Goal: Information Seeking & Learning: Check status

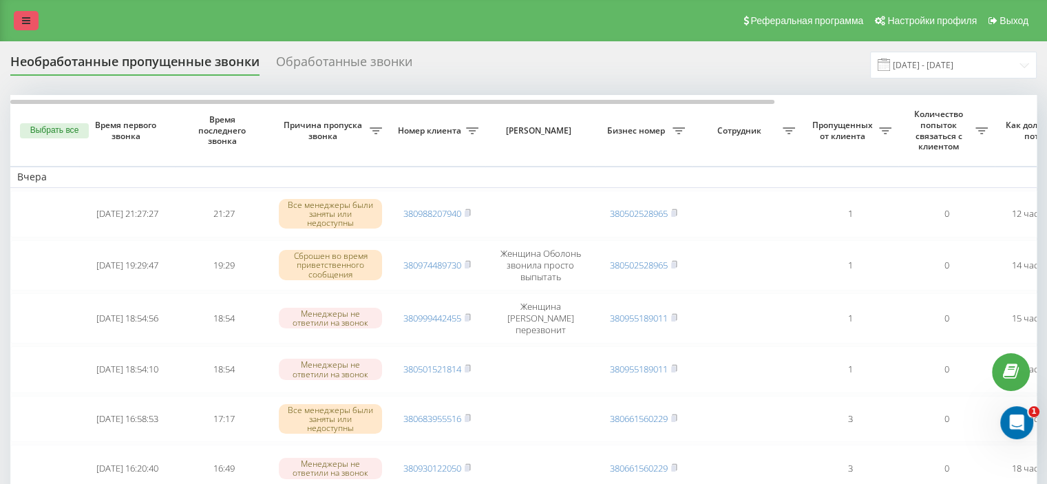
click at [30, 12] on link at bounding box center [26, 20] width 25 height 19
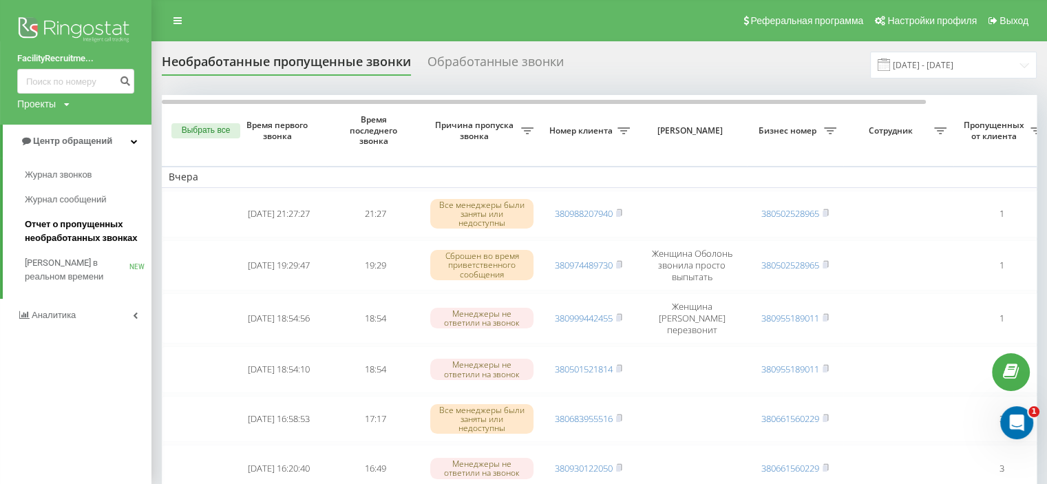
click at [48, 231] on span "Отчет о пропущенных необработанных звонках" at bounding box center [85, 231] width 120 height 28
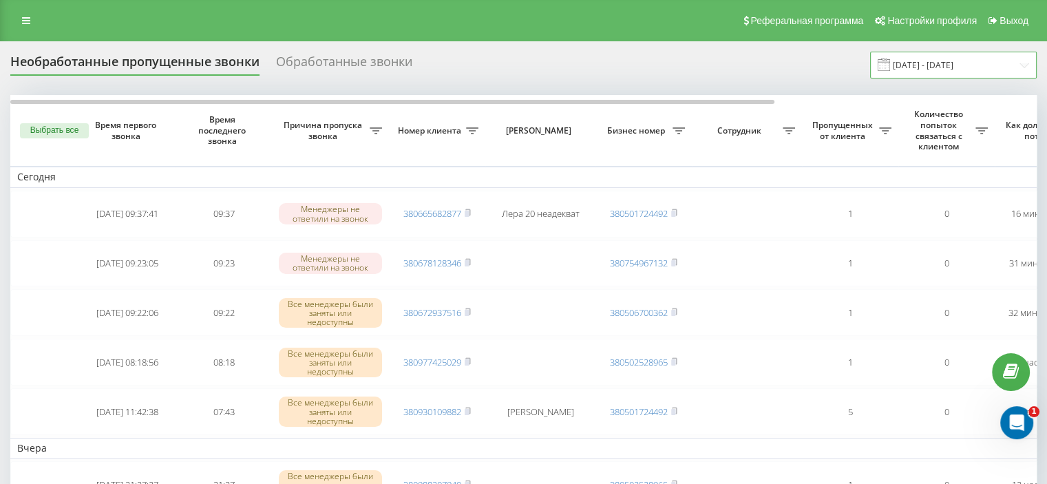
click at [981, 61] on input "22.07.2025 - 22.08.2025" at bounding box center [953, 65] width 167 height 27
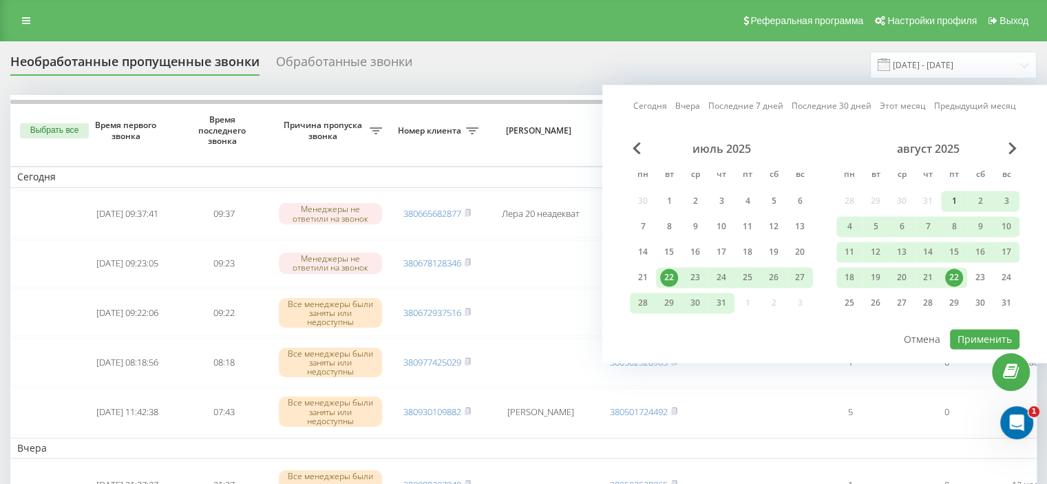
click at [952, 195] on div "1" at bounding box center [954, 201] width 18 height 18
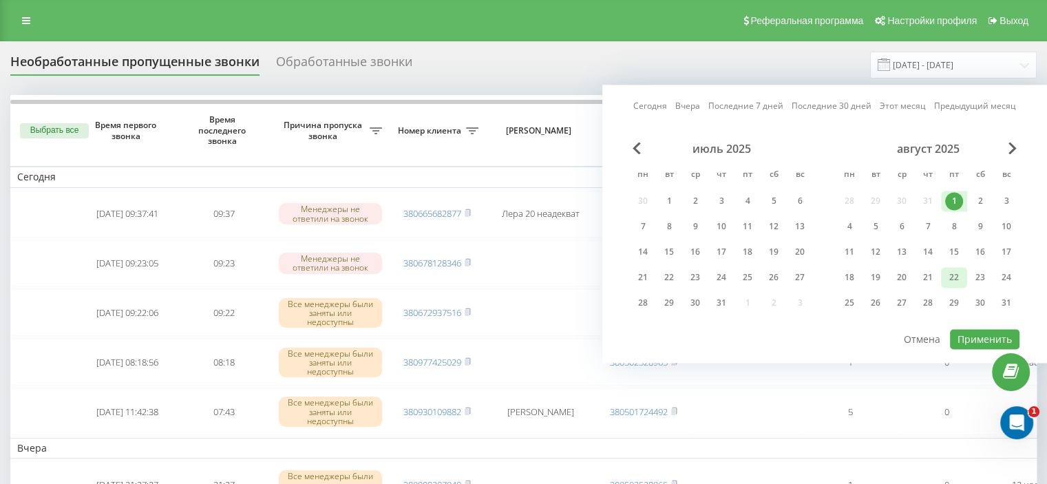
click at [949, 275] on div "22" at bounding box center [954, 277] width 18 height 18
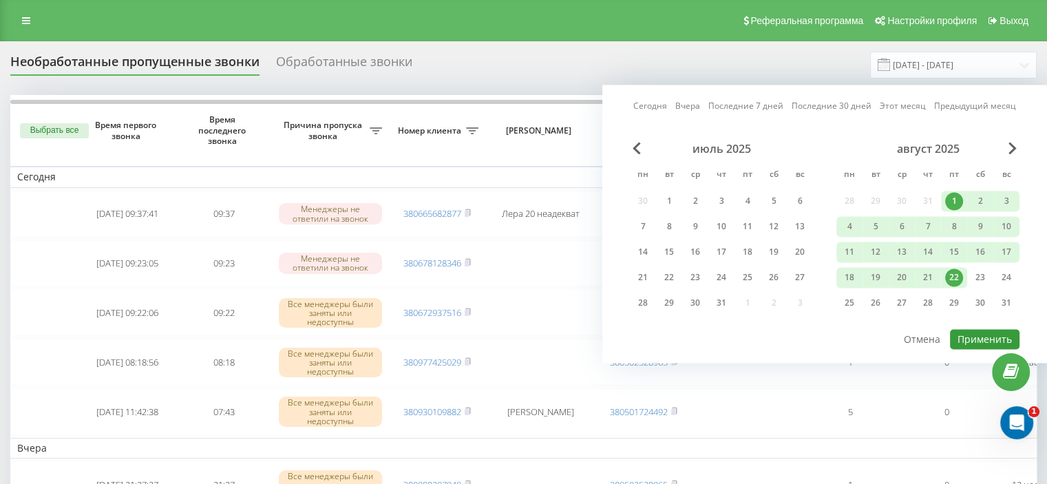
click at [967, 331] on button "Применить" at bounding box center [984, 339] width 69 height 20
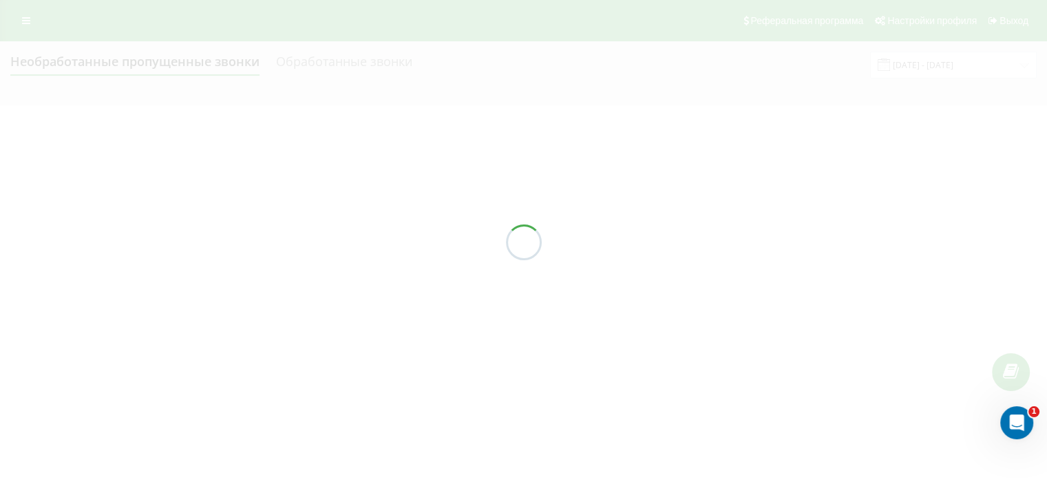
type input "[DATE] - [DATE]"
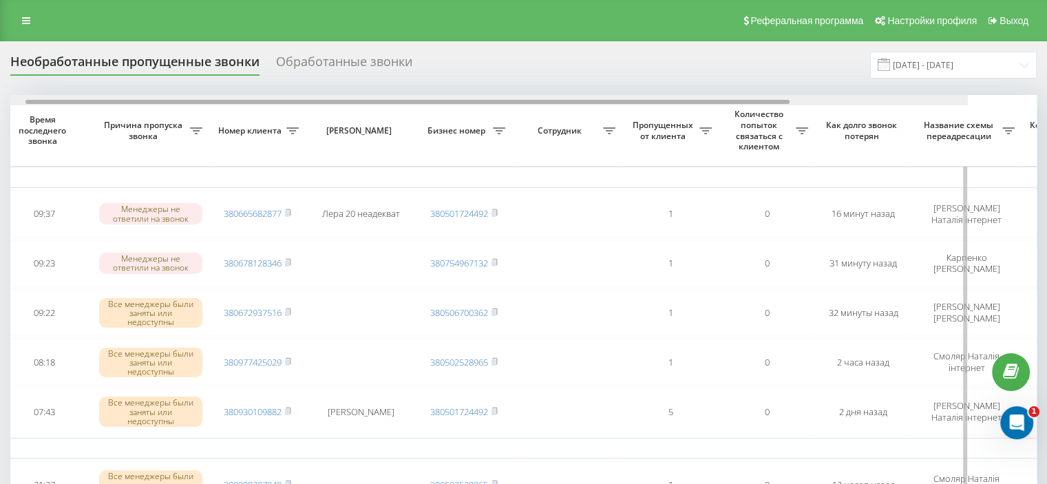
scroll to position [0, 193]
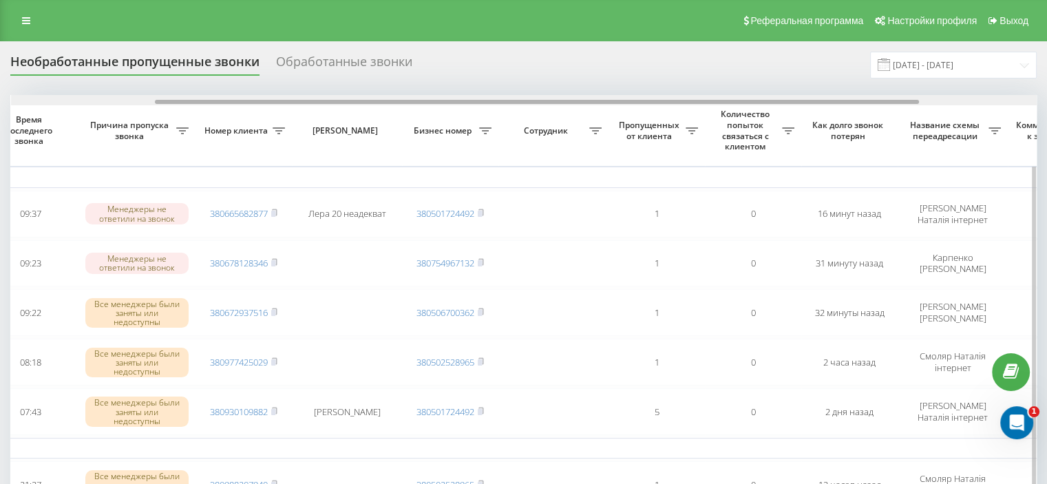
drag, startPoint x: 564, startPoint y: 101, endPoint x: 709, endPoint y: 110, distance: 144.8
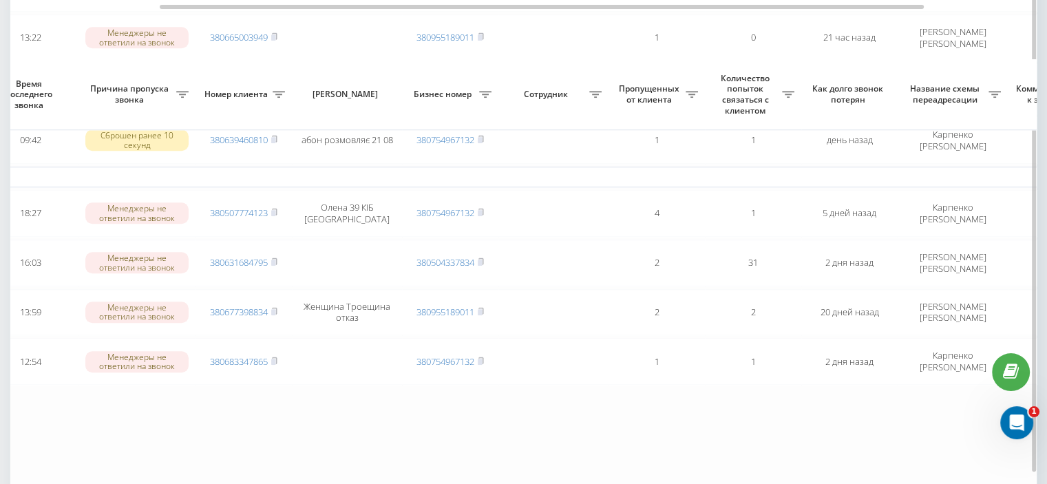
scroll to position [1208, 0]
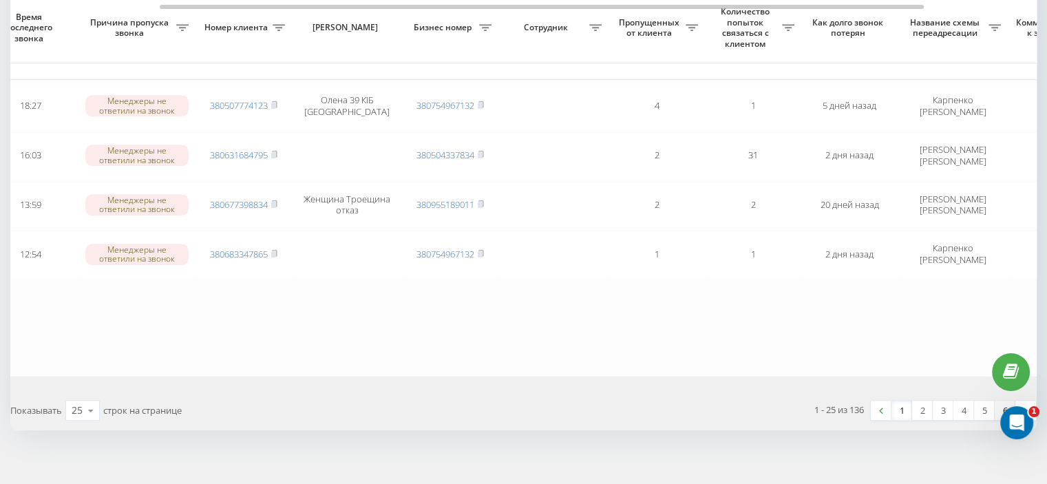
click at [1005, 401] on link "6" at bounding box center [1004, 409] width 21 height 19
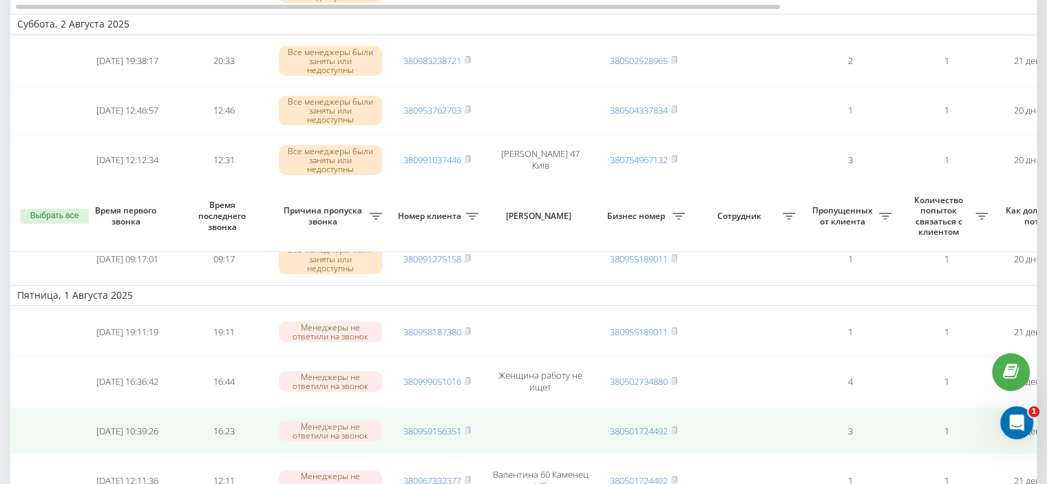
scroll to position [558, 0]
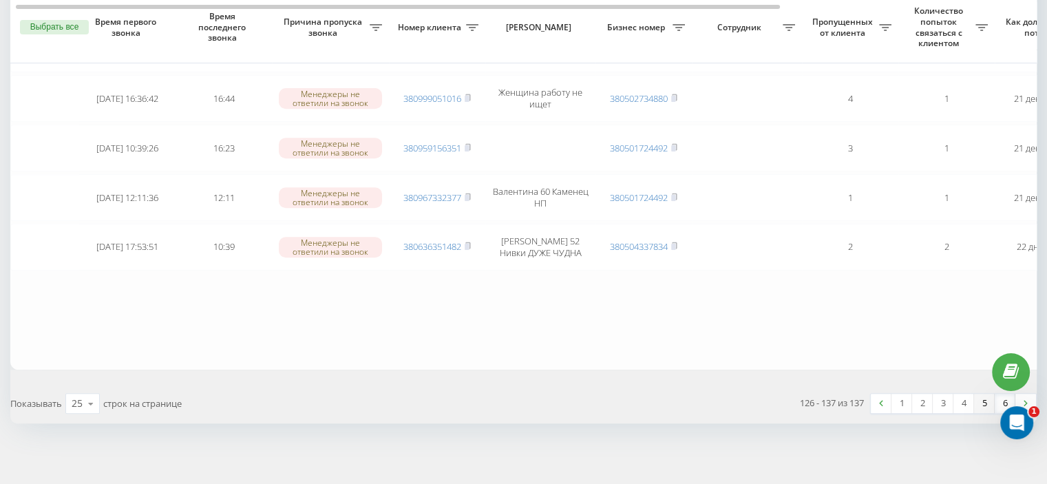
click at [988, 398] on link "5" at bounding box center [984, 403] width 21 height 19
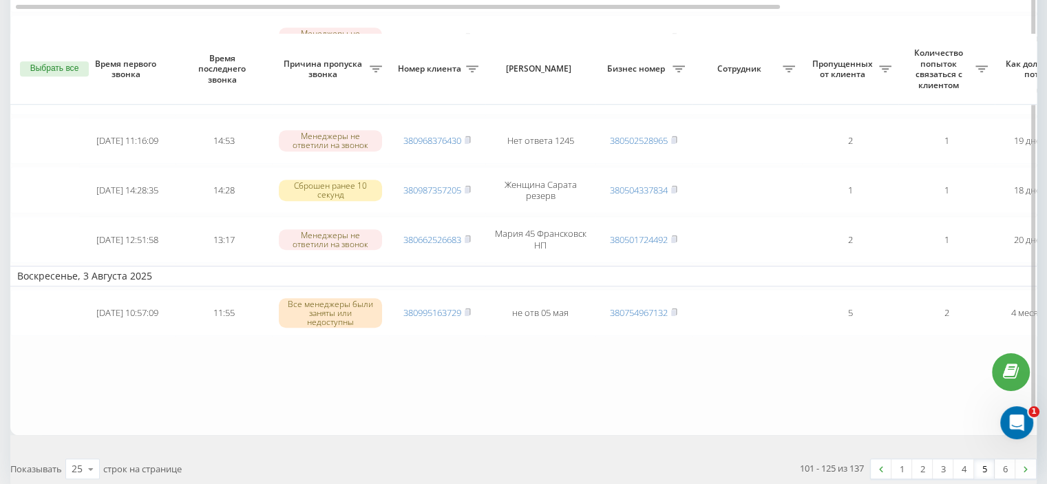
scroll to position [1221, 0]
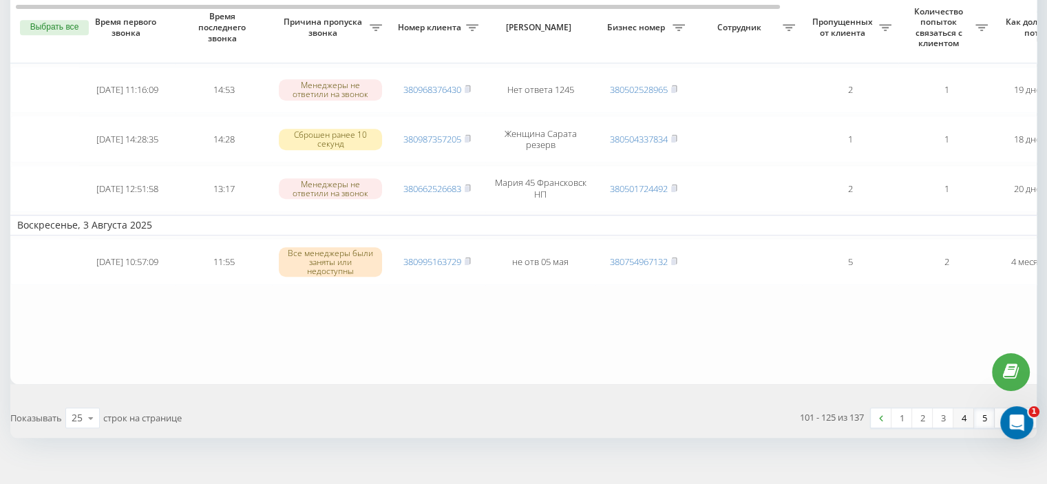
click at [963, 408] on link "4" at bounding box center [963, 417] width 21 height 19
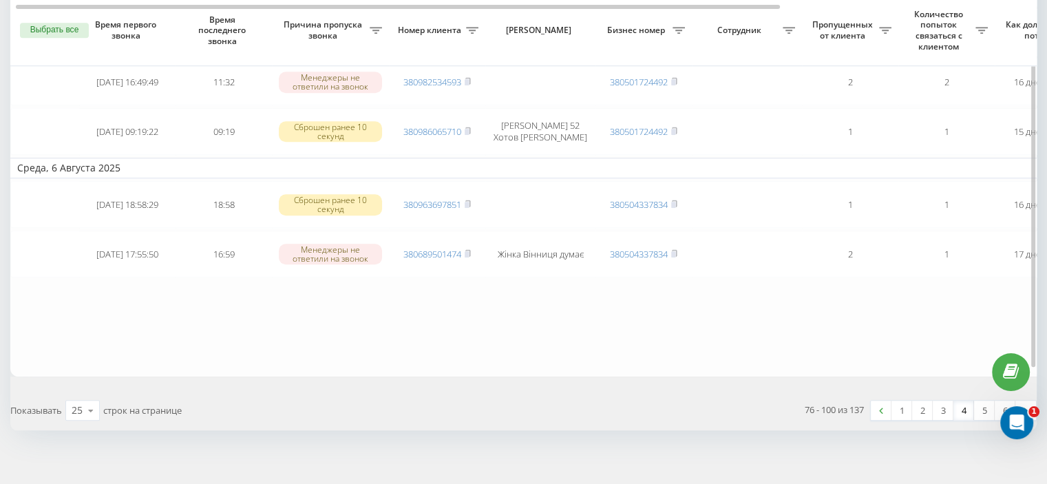
scroll to position [1247, 0]
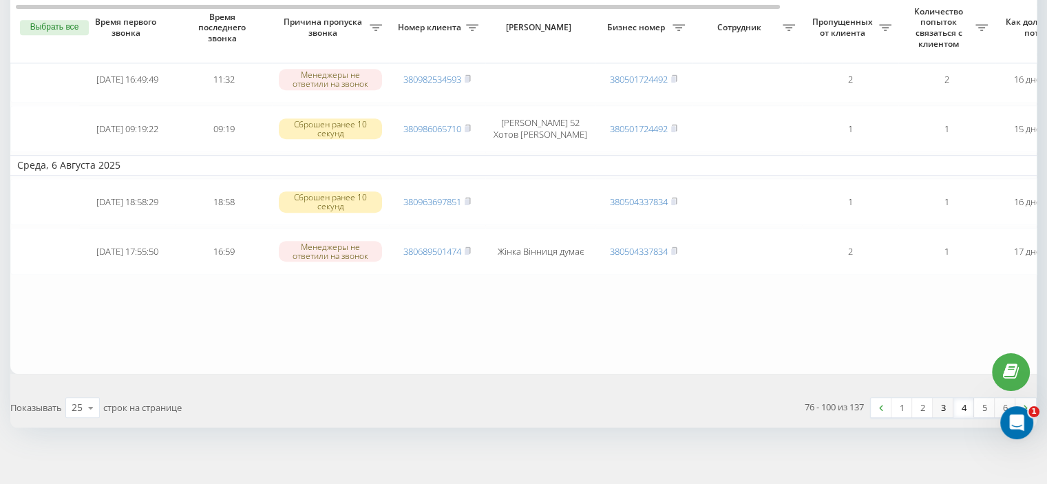
click at [941, 398] on link "3" at bounding box center [942, 407] width 21 height 19
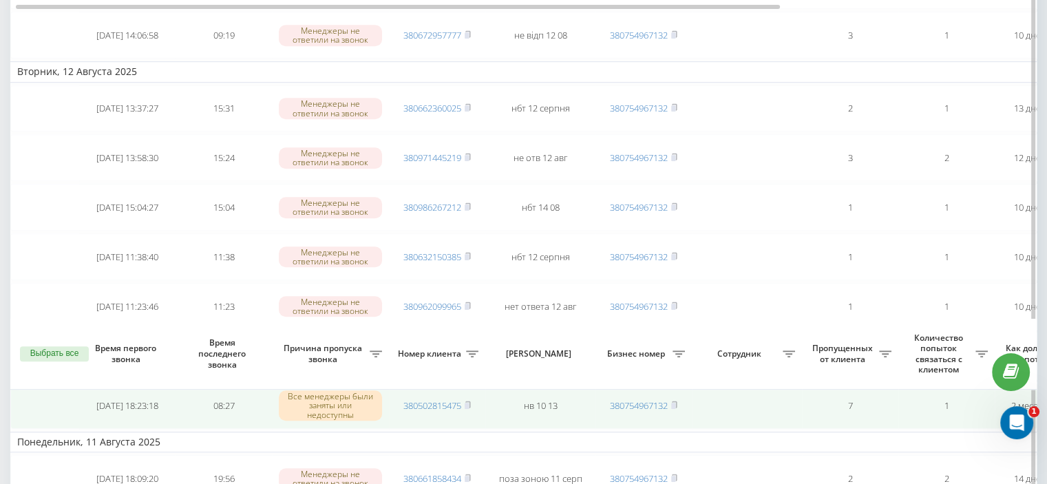
scroll to position [1221, 0]
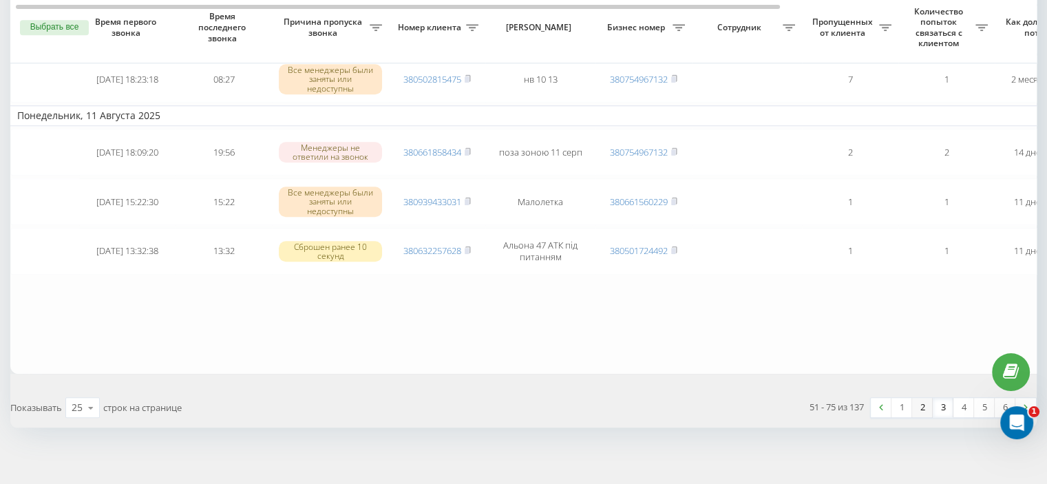
click at [920, 398] on link "2" at bounding box center [922, 407] width 21 height 19
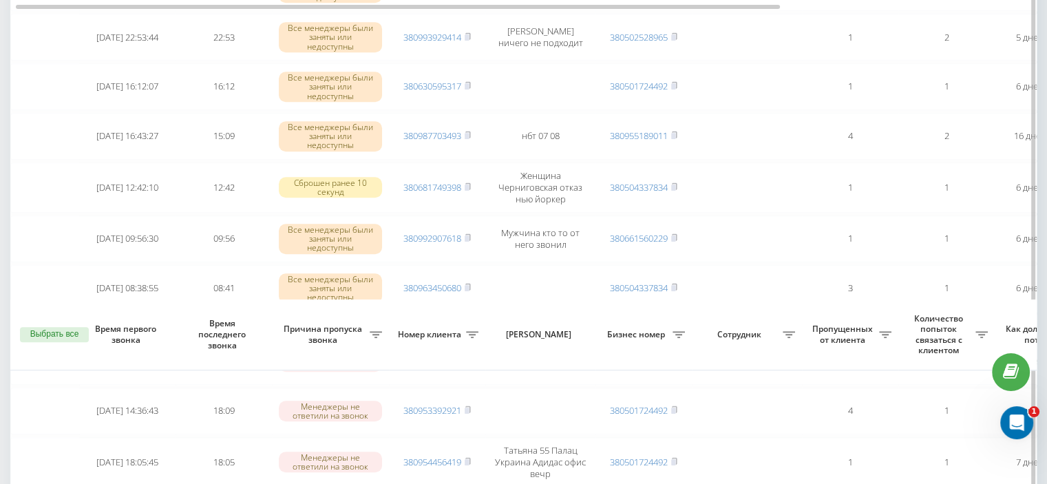
scroll to position [1274, 0]
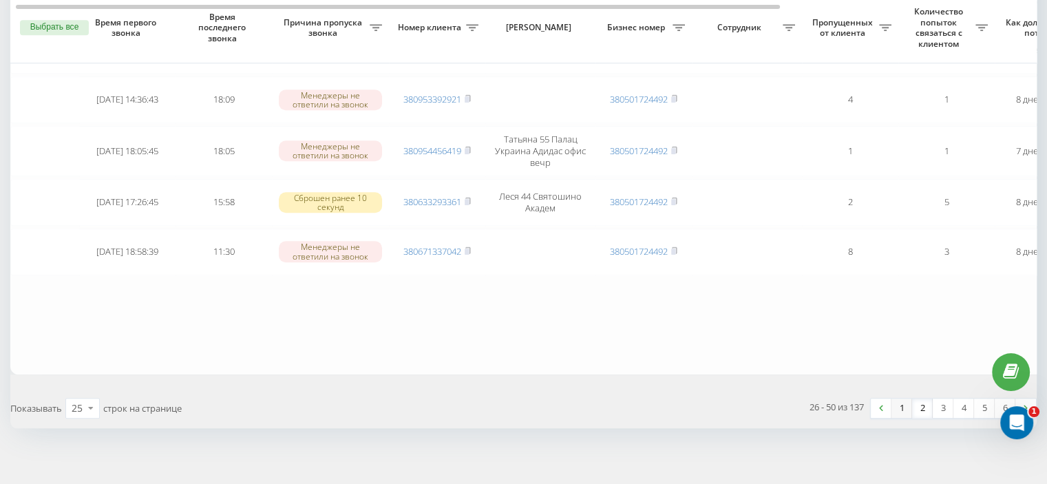
click at [901, 400] on link "1" at bounding box center [901, 407] width 21 height 19
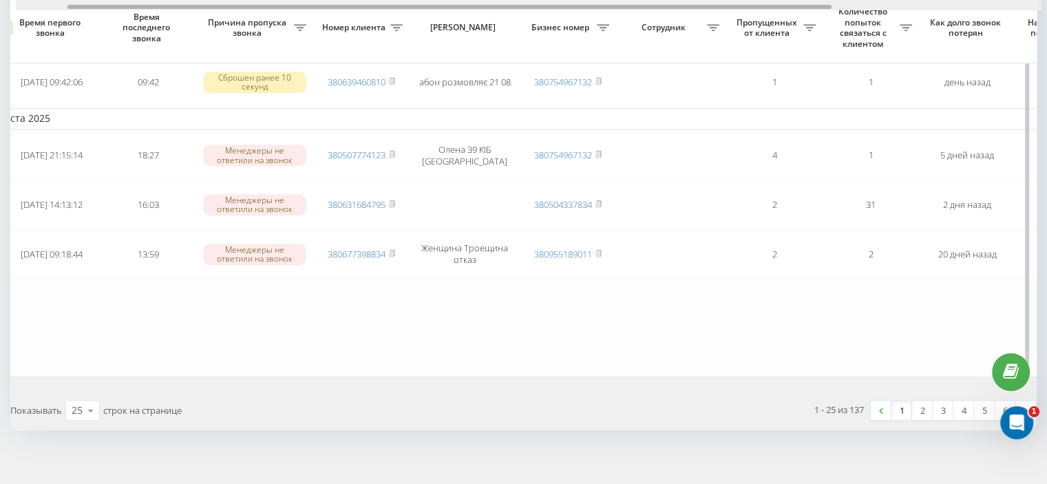
scroll to position [0, 87]
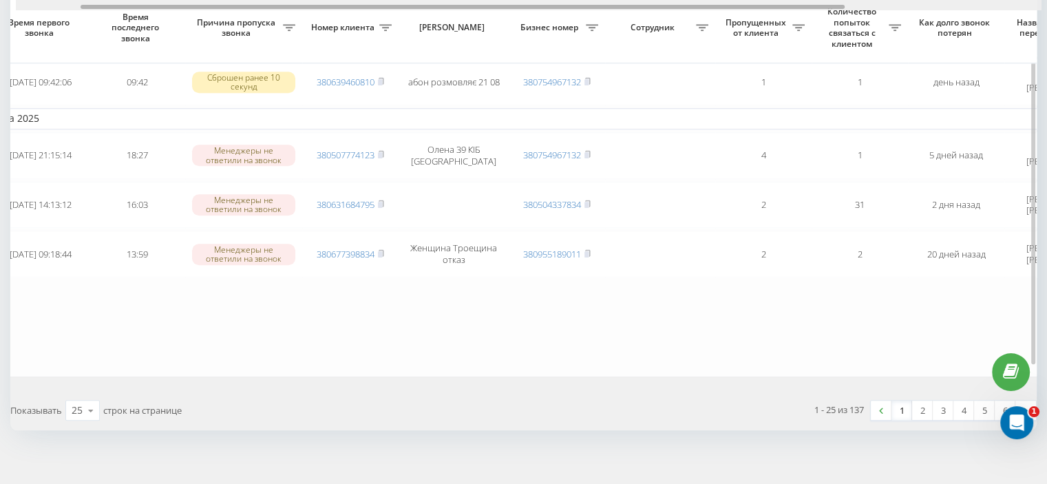
drag, startPoint x: 407, startPoint y: 7, endPoint x: 472, endPoint y: 10, distance: 64.8
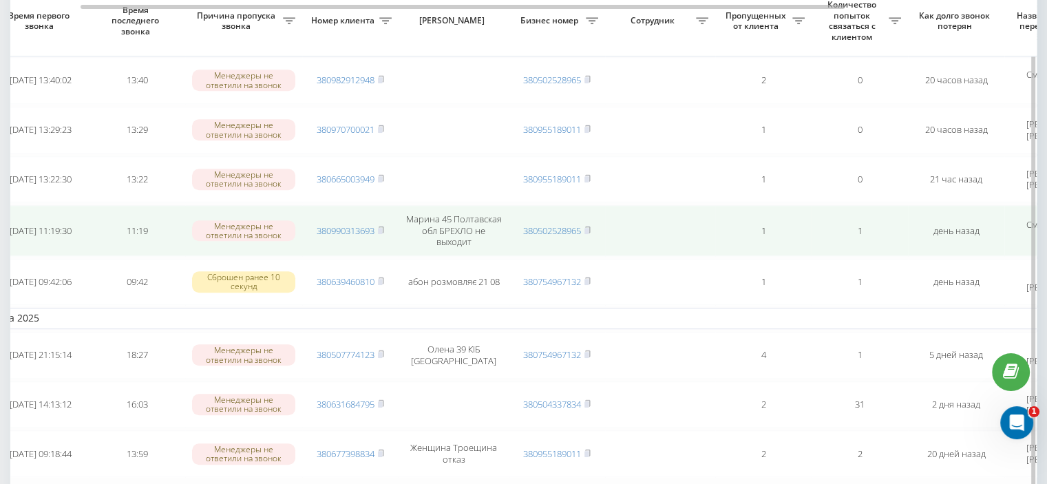
scroll to position [1002, 0]
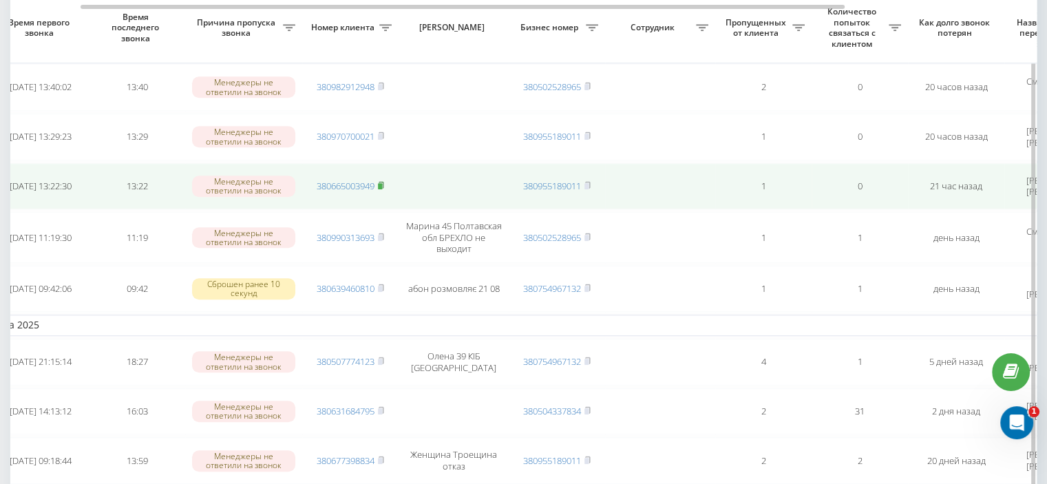
click at [383, 181] on icon at bounding box center [381, 185] width 6 height 8
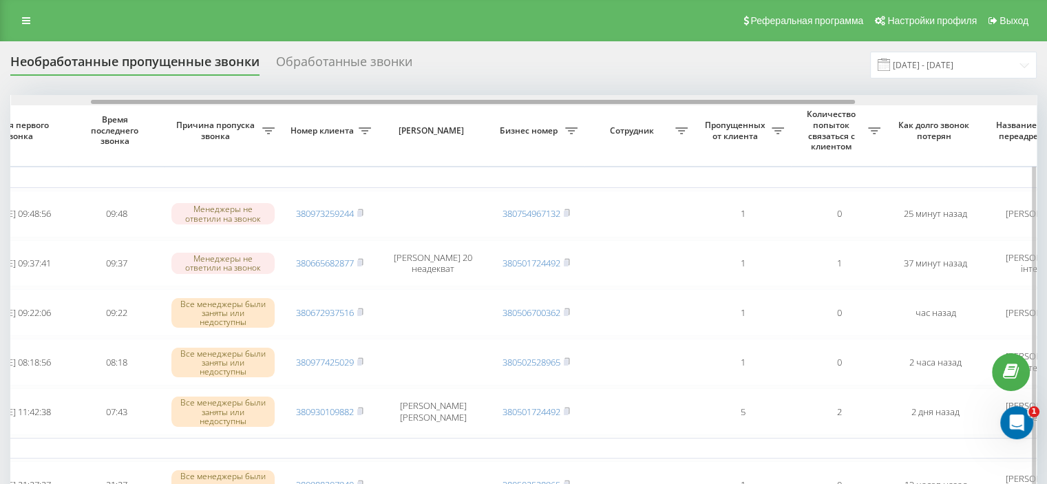
scroll to position [0, 109]
drag, startPoint x: 405, startPoint y: 101, endPoint x: 486, endPoint y: 100, distance: 81.2
click at [486, 100] on div at bounding box center [474, 102] width 764 height 4
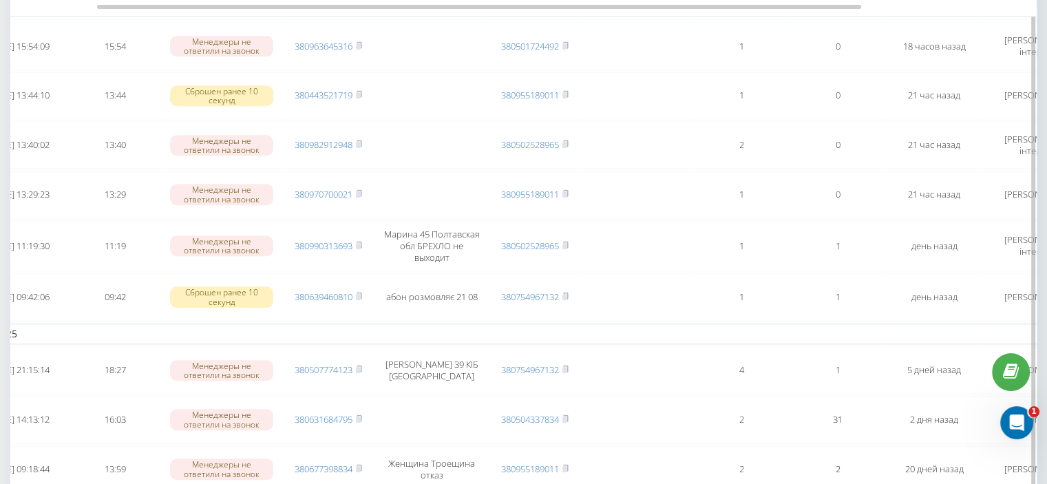
scroll to position [826, 0]
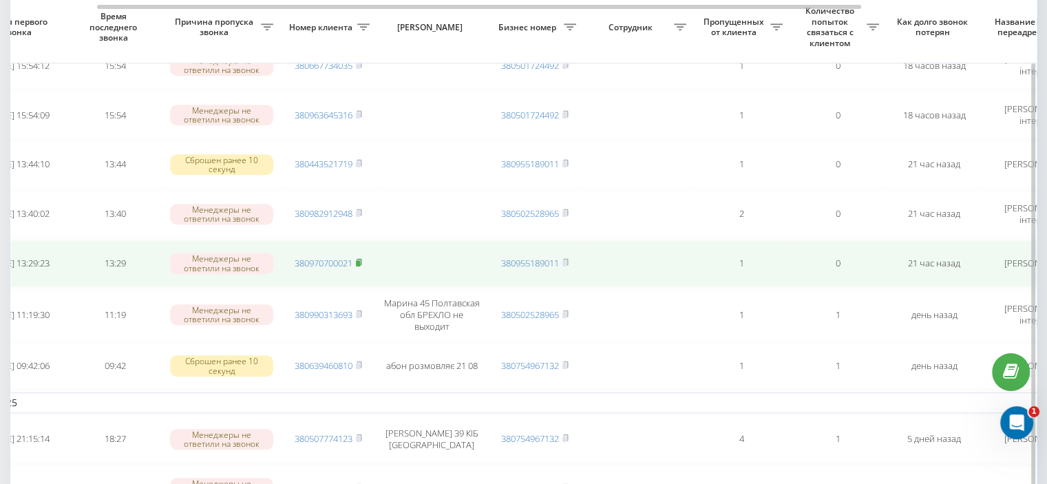
click at [361, 258] on icon at bounding box center [359, 262] width 6 height 8
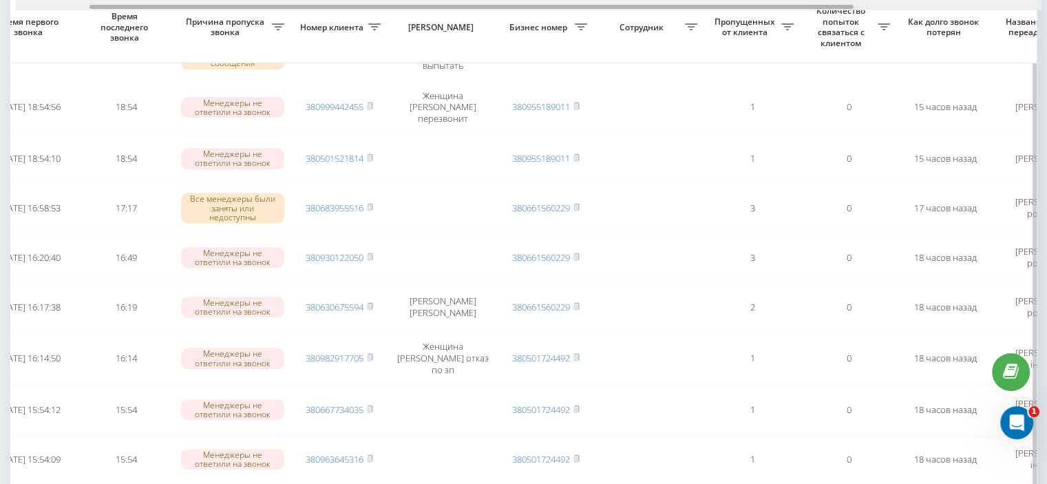
scroll to position [0, 99]
drag, startPoint x: 433, startPoint y: 8, endPoint x: 507, endPoint y: 10, distance: 73.7
click at [507, 10] on div at bounding box center [528, 5] width 1025 height 10
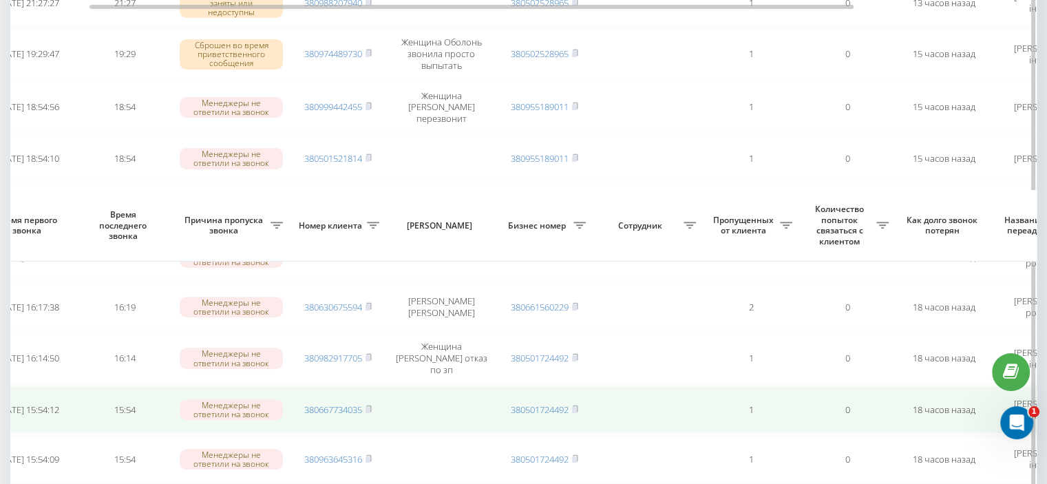
scroll to position [757, 0]
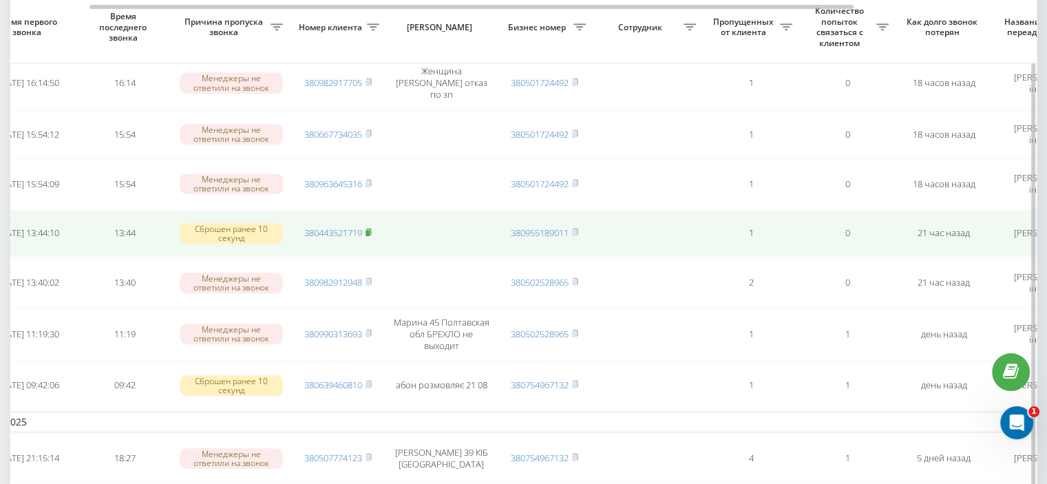
click at [369, 230] on rect at bounding box center [367, 233] width 4 height 6
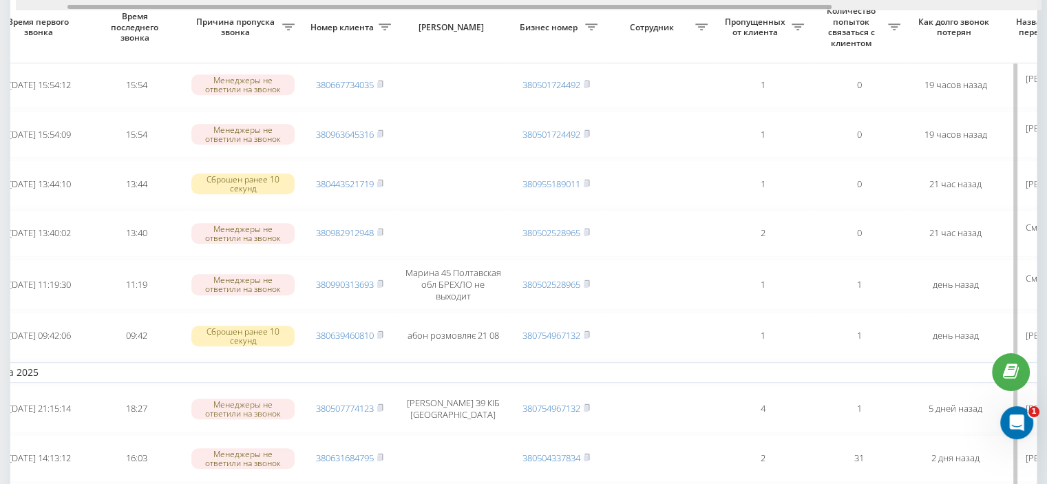
scroll to position [0, 111]
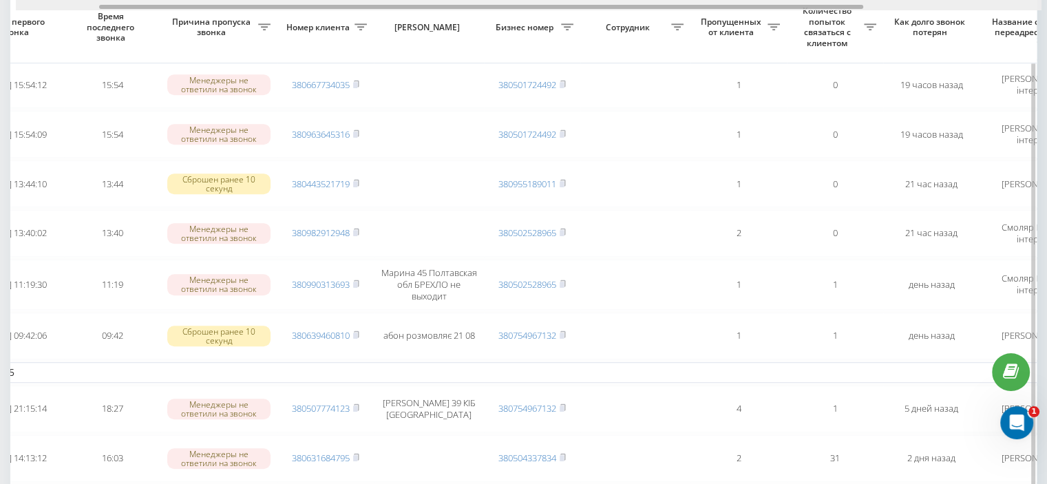
drag, startPoint x: 550, startPoint y: 5, endPoint x: 634, endPoint y: 3, distance: 83.3
click at [634, 3] on div at bounding box center [528, 5] width 1025 height 10
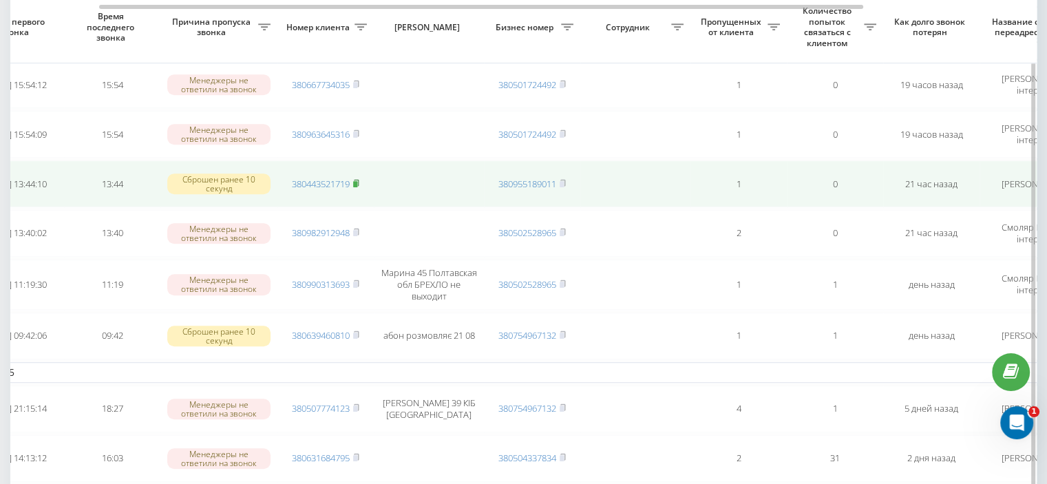
click at [357, 180] on rect at bounding box center [355, 183] width 4 height 6
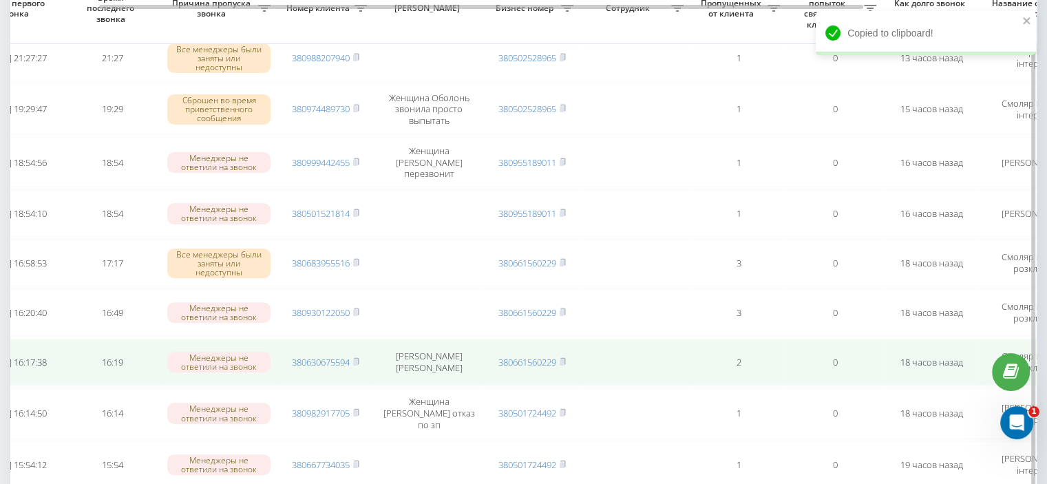
scroll to position [344, 0]
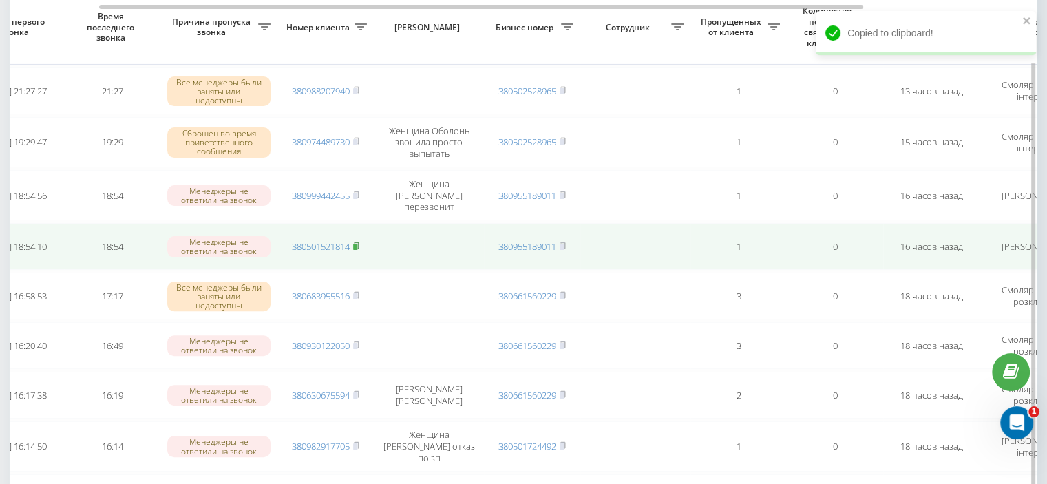
click at [358, 242] on icon at bounding box center [356, 245] width 5 height 6
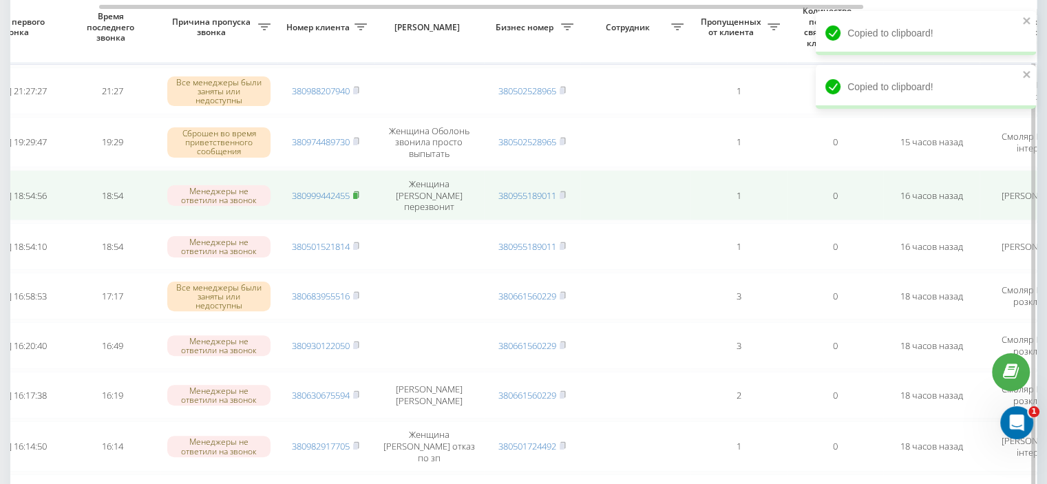
click at [357, 192] on rect at bounding box center [355, 195] width 4 height 6
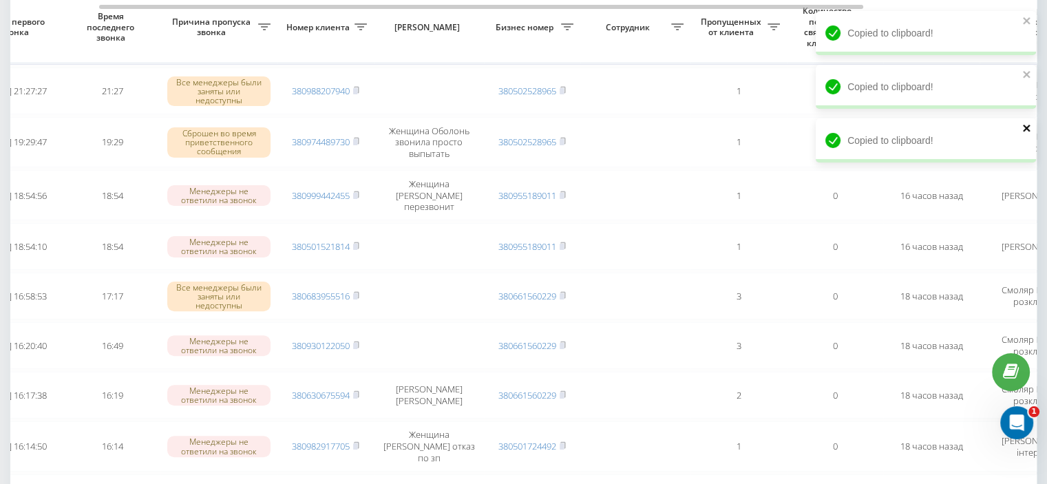
click at [1025, 128] on icon "close" at bounding box center [1025, 128] width 7 height 7
click at [1029, 74] on icon "close" at bounding box center [1027, 74] width 10 height 11
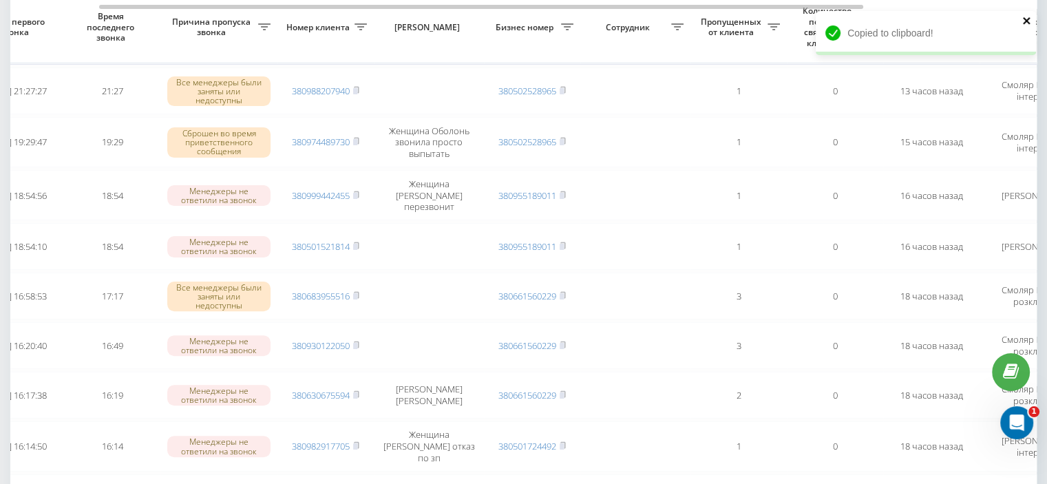
click at [1025, 19] on icon "close" at bounding box center [1027, 20] width 10 height 11
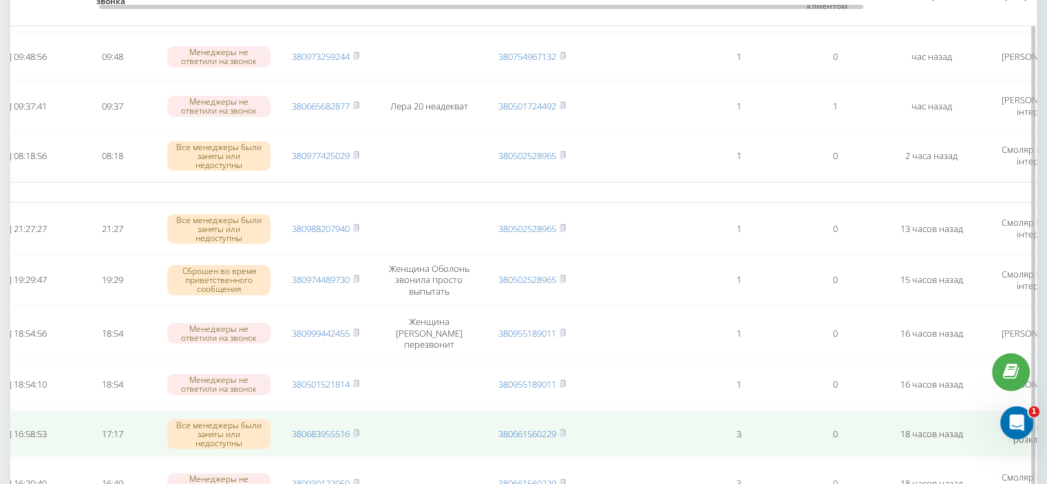
scroll to position [138, 0]
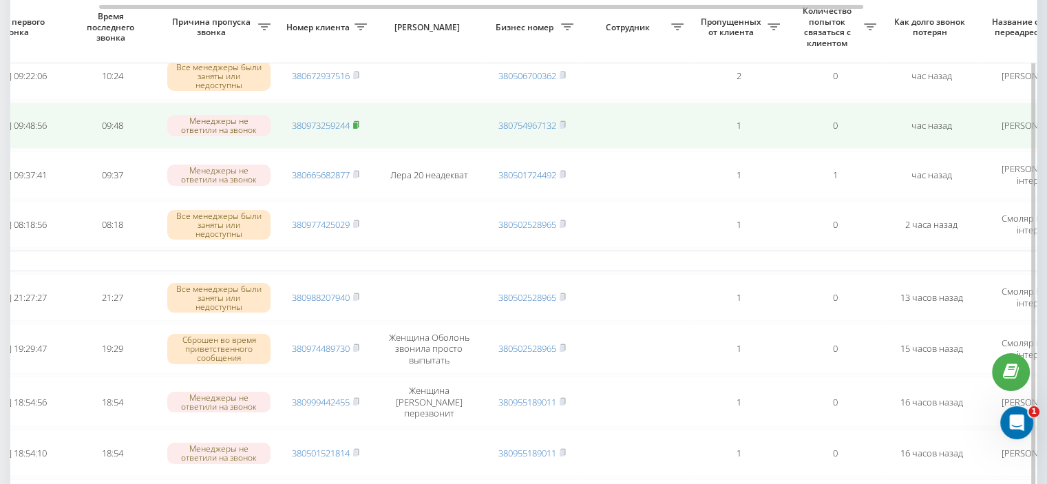
click at [358, 120] on icon at bounding box center [356, 124] width 6 height 8
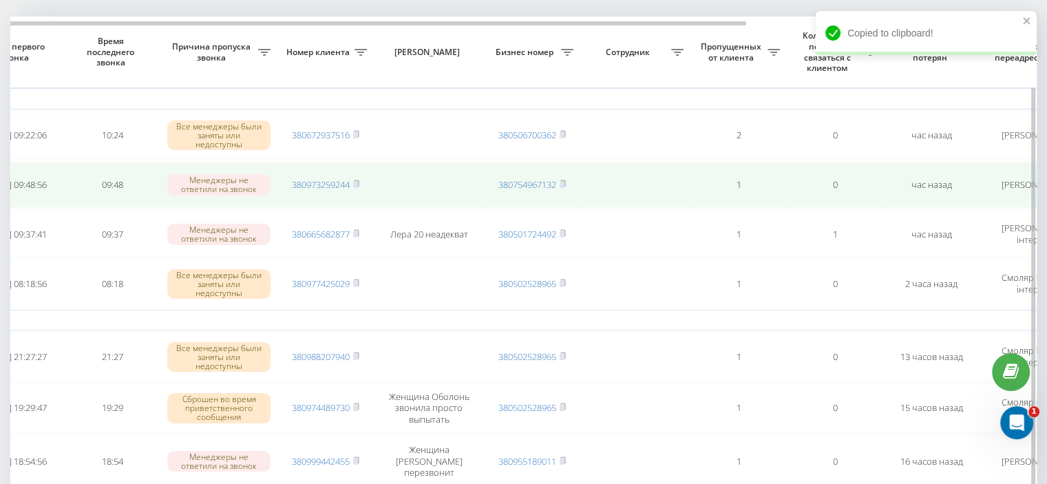
scroll to position [69, 0]
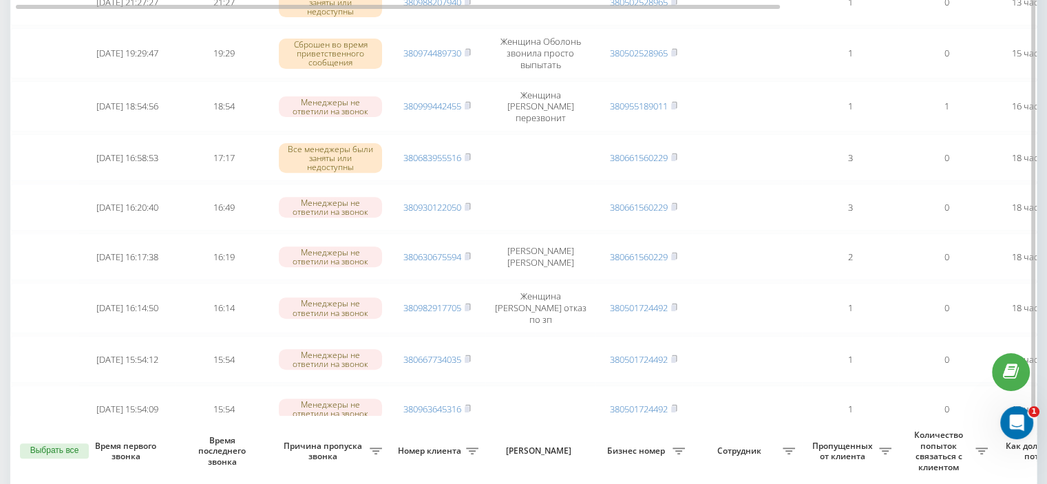
scroll to position [964, 0]
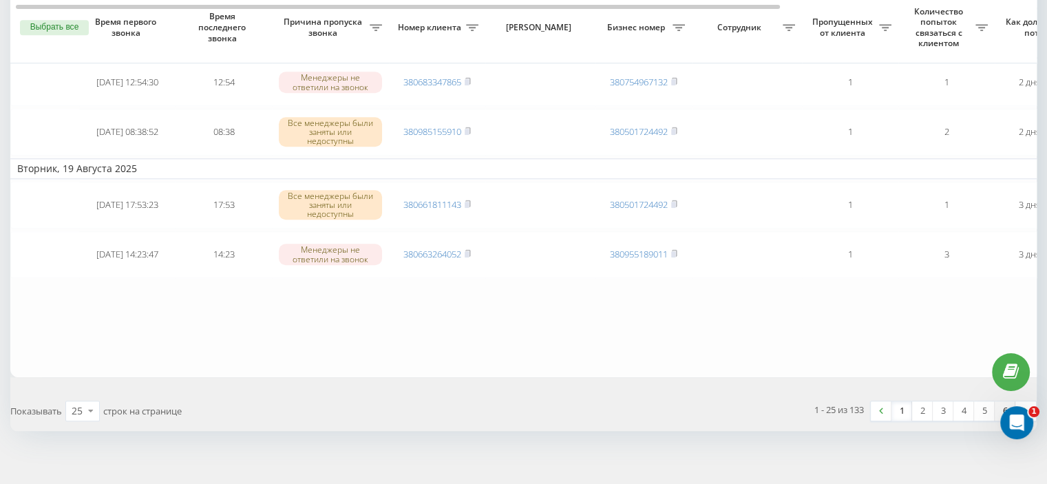
click at [1009, 401] on link "6" at bounding box center [1004, 410] width 21 height 19
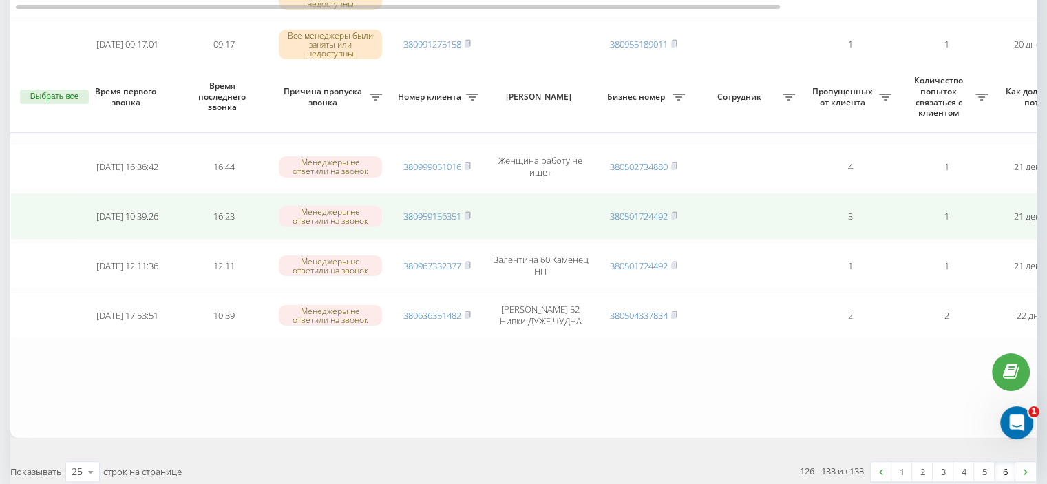
scroll to position [338, 0]
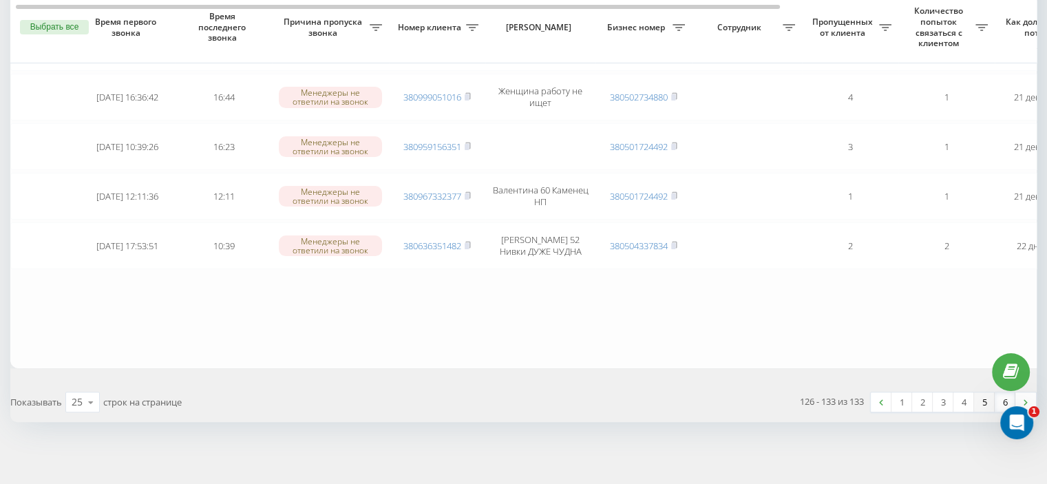
click at [986, 396] on link "5" at bounding box center [984, 401] width 21 height 19
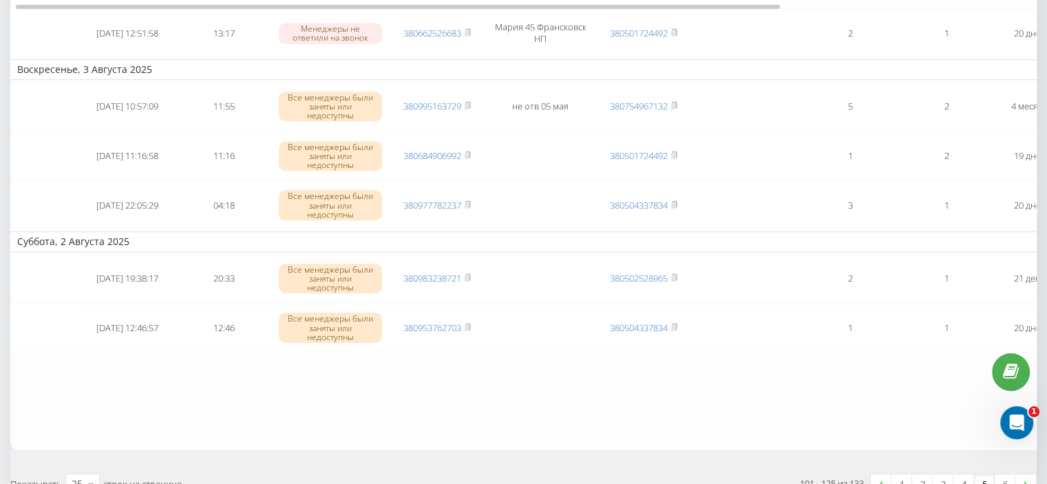
scroll to position [1244, 0]
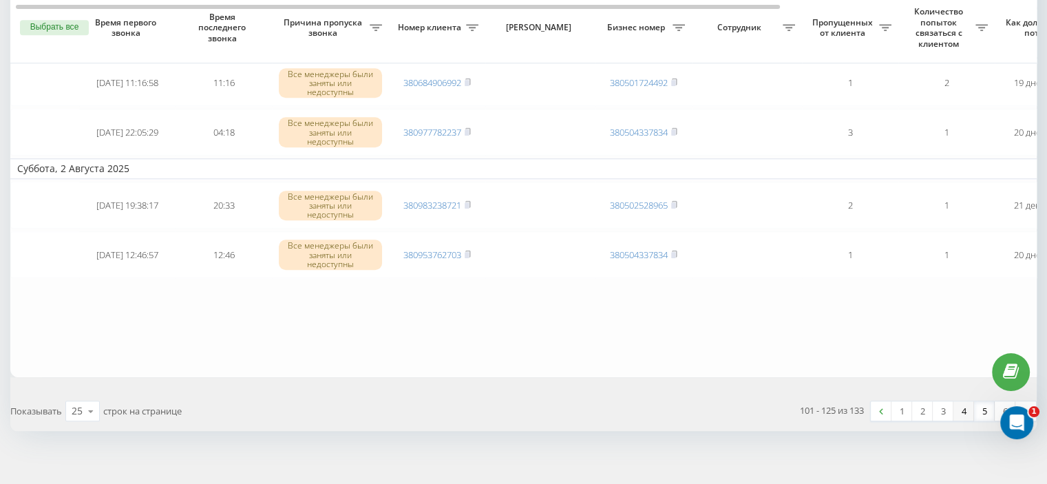
click at [963, 401] on link "4" at bounding box center [963, 410] width 21 height 19
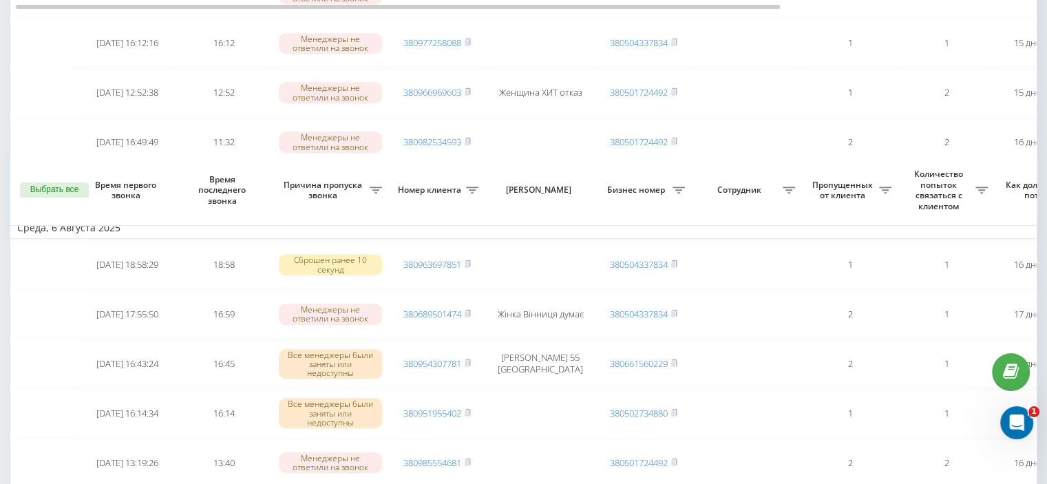
scroll to position [1225, 0]
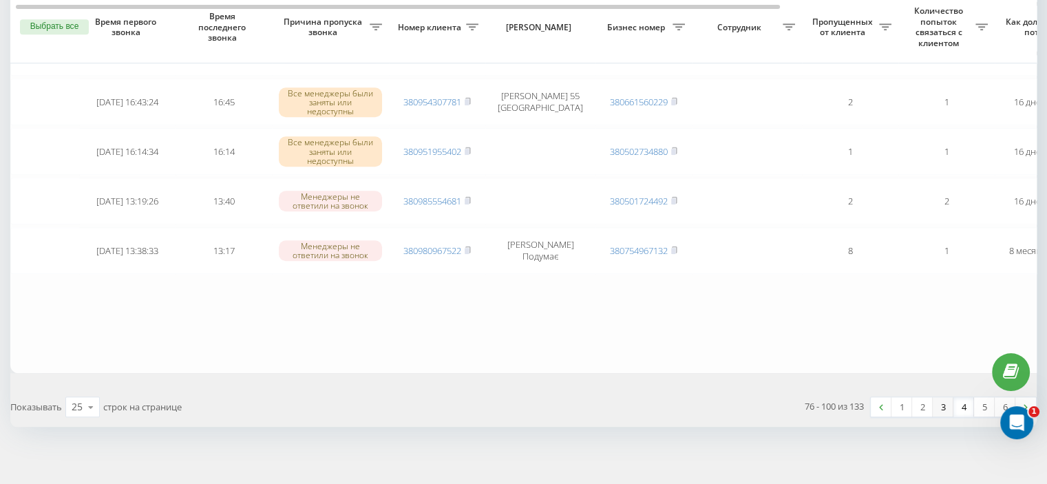
click at [941, 397] on link "3" at bounding box center [942, 406] width 21 height 19
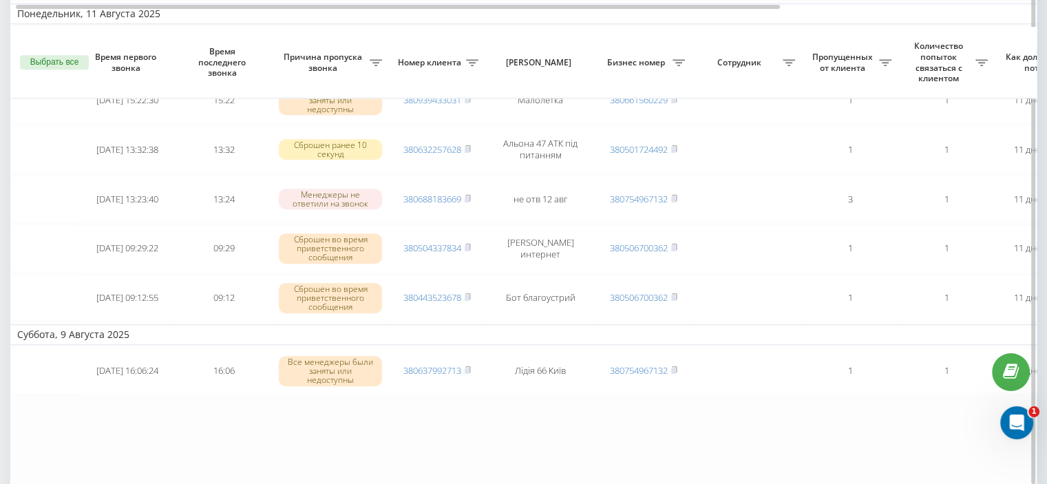
scroll to position [1221, 0]
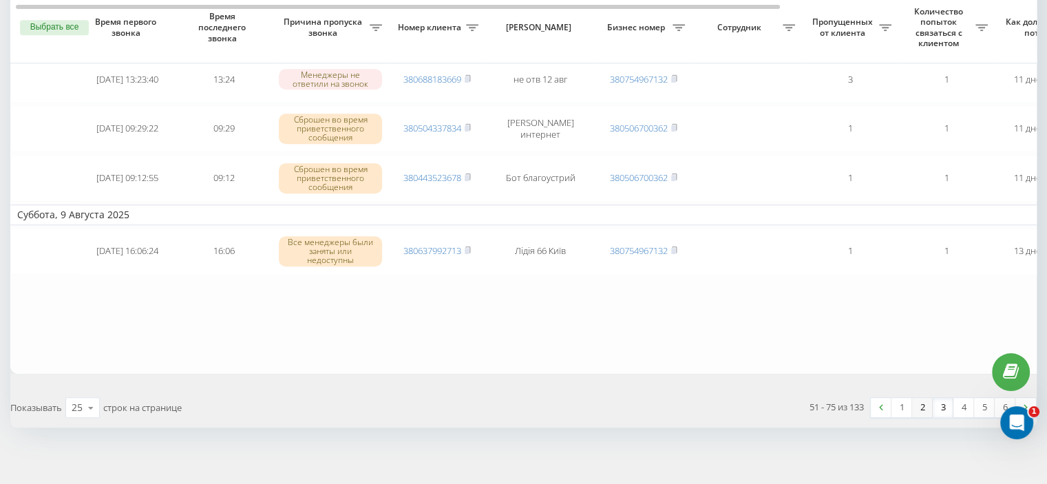
click at [918, 398] on link "2" at bounding box center [922, 407] width 21 height 19
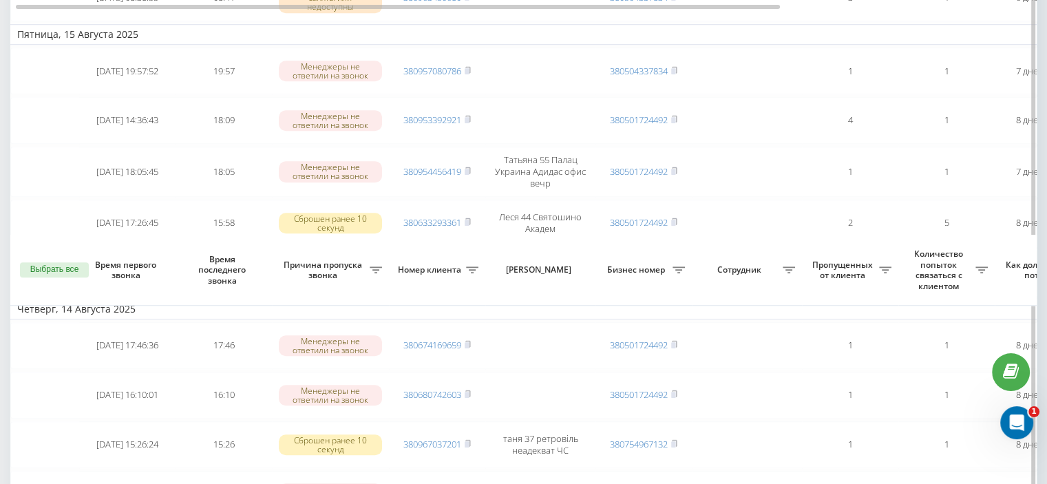
scroll to position [1274, 0]
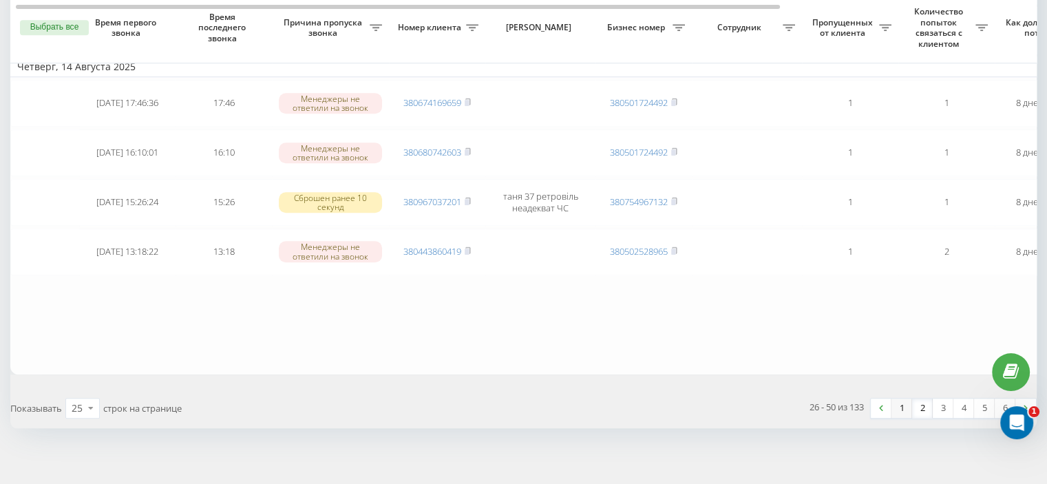
click at [895, 398] on link "1" at bounding box center [901, 407] width 21 height 19
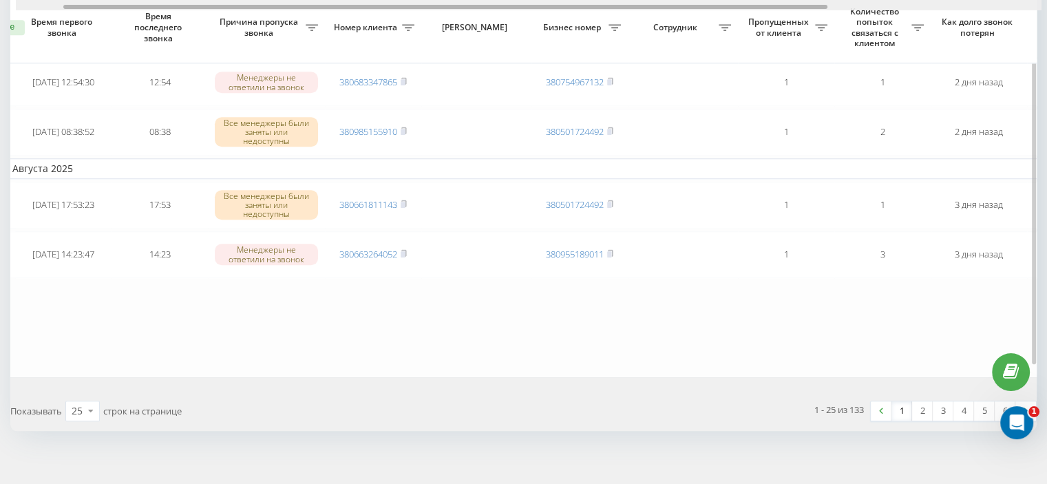
scroll to position [0, 65]
drag, startPoint x: 572, startPoint y: 5, endPoint x: 621, endPoint y: 5, distance: 48.9
click at [621, 5] on div at bounding box center [445, 7] width 764 height 4
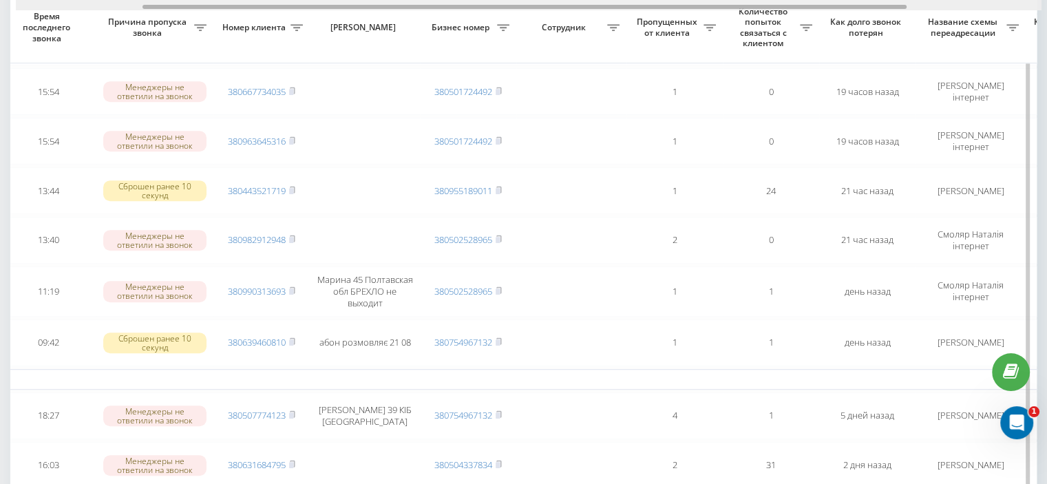
scroll to position [0, 182]
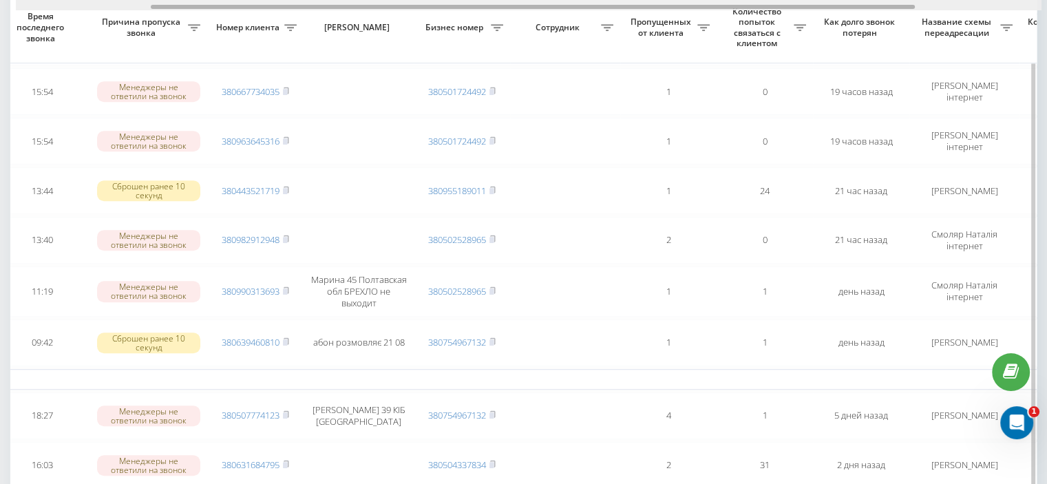
drag, startPoint x: 519, startPoint y: 5, endPoint x: 605, endPoint y: 8, distance: 86.8
click at [605, 8] on div at bounding box center [533, 7] width 764 height 4
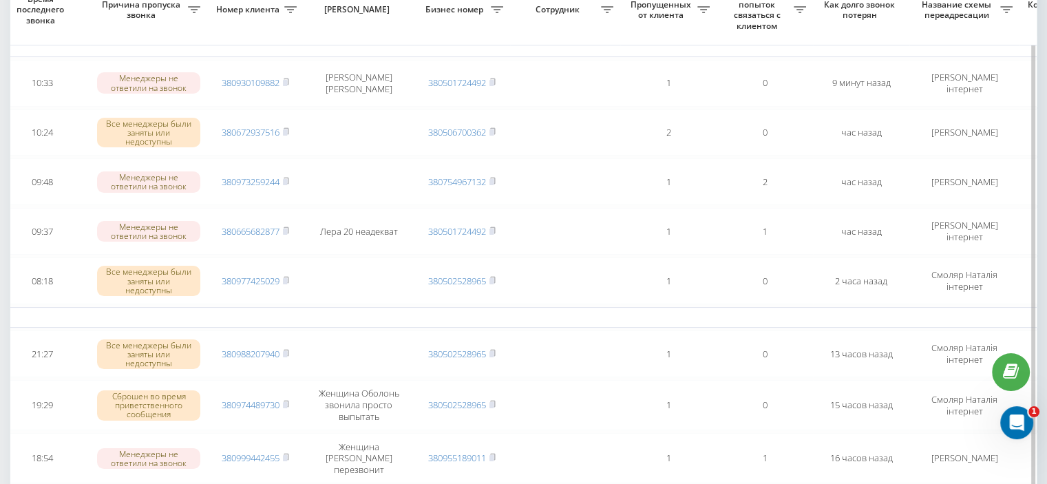
scroll to position [62, 0]
